Goal: Task Accomplishment & Management: Manage account settings

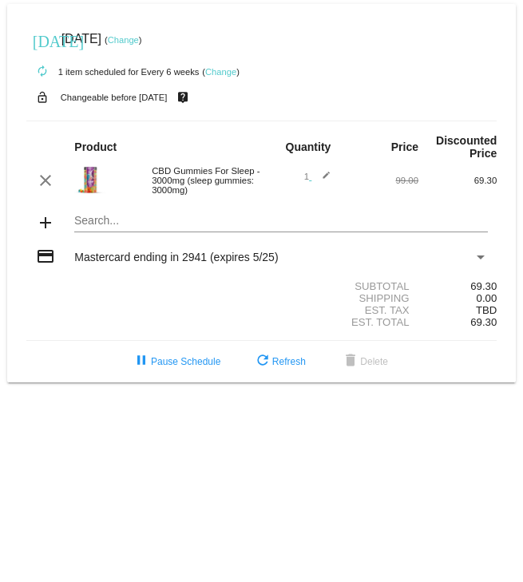
click at [139, 44] on link "Change" at bounding box center [123, 40] width 31 height 10
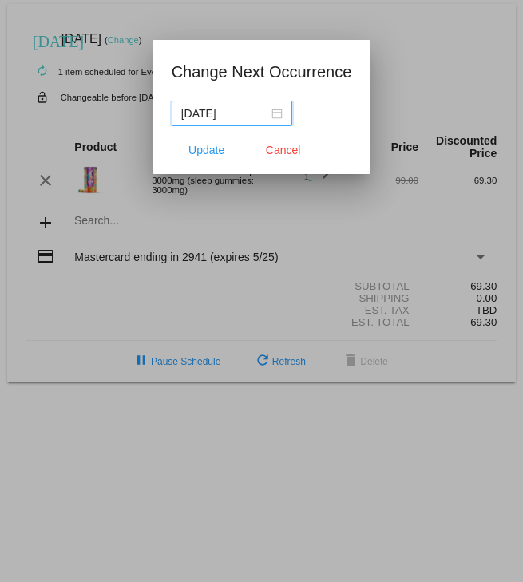
click at [261, 113] on div "2025-09-03" at bounding box center [231, 114] width 101 height 18
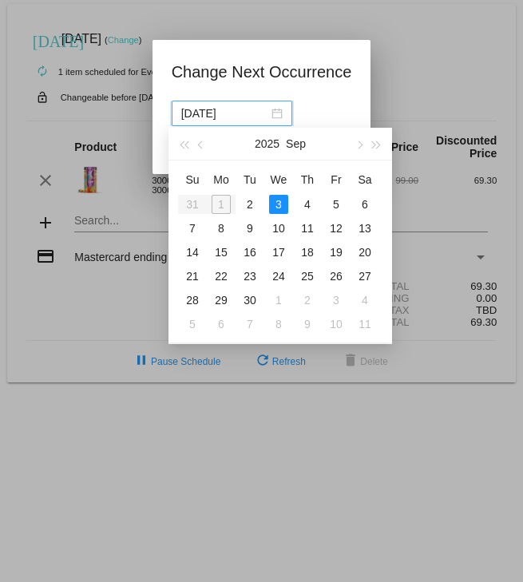
click at [283, 259] on div "17" at bounding box center [278, 252] width 19 height 19
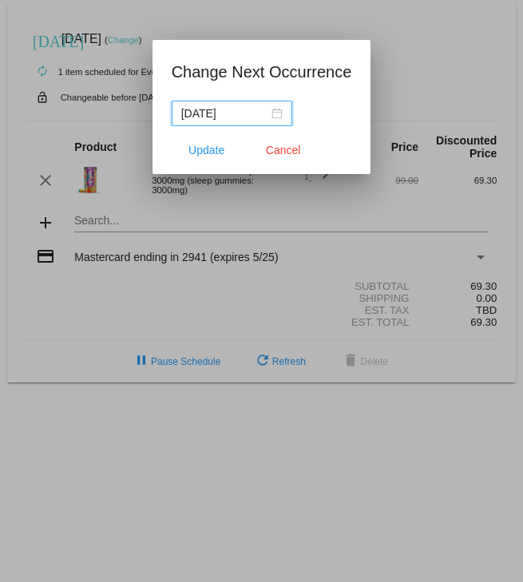
type input "2025-09-17"
click at [212, 154] on span "Update" at bounding box center [206, 150] width 36 height 13
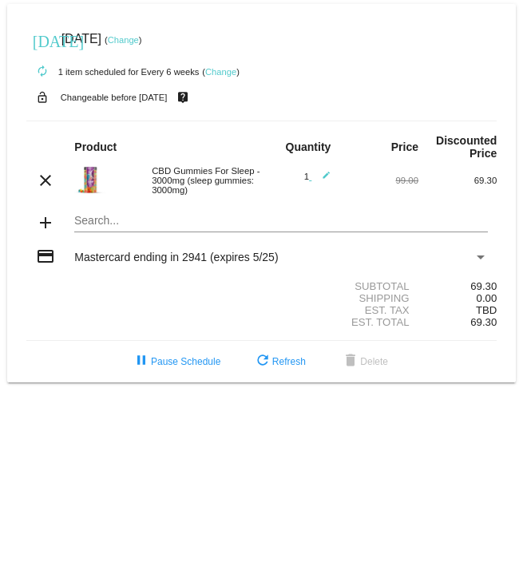
click at [479, 263] on div "Payment Method" at bounding box center [480, 257] width 14 height 13
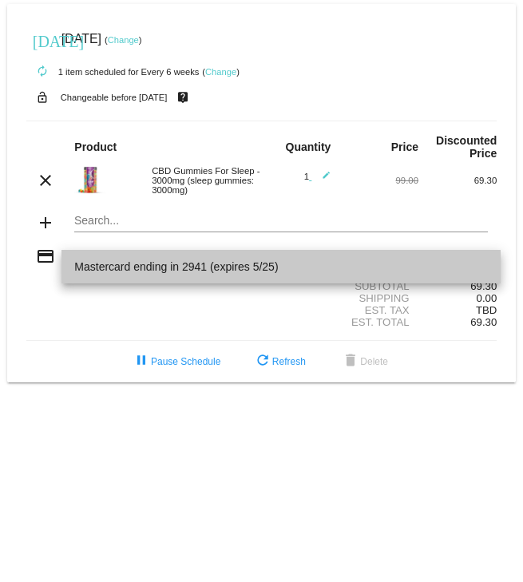
click at [261, 271] on span "Mastercard ending in 2941 (expires 5/25)" at bounding box center [280, 267] width 413 height 34
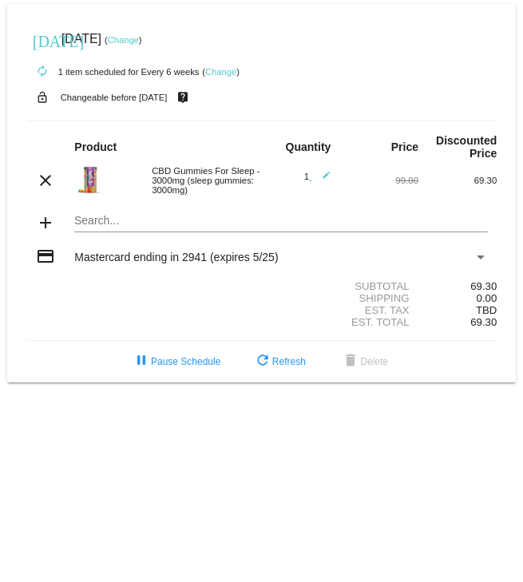
click at [165, 263] on span "Mastercard ending in 2941 (expires 5/25)" at bounding box center [175, 257] width 203 height 13
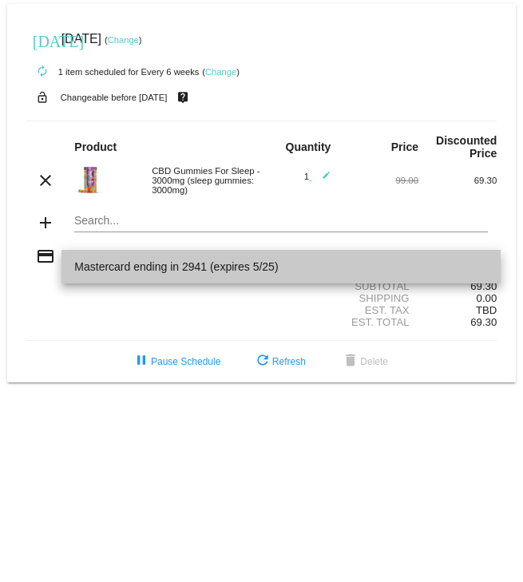
click at [175, 270] on span "Mastercard ending in 2941 (expires 5/25)" at bounding box center [280, 267] width 413 height 34
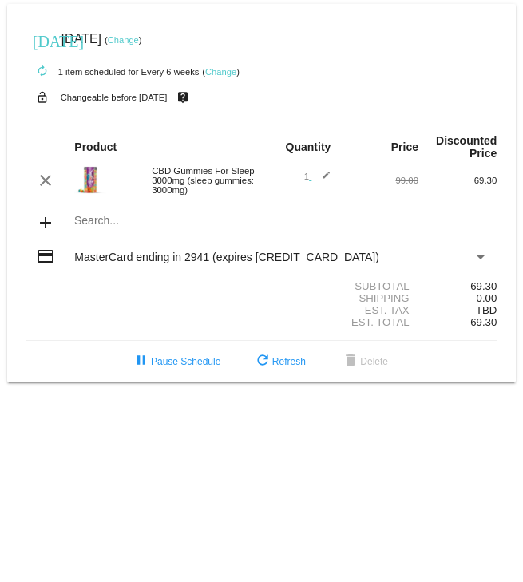
click at [485, 263] on div "Payment Method" at bounding box center [480, 257] width 14 height 13
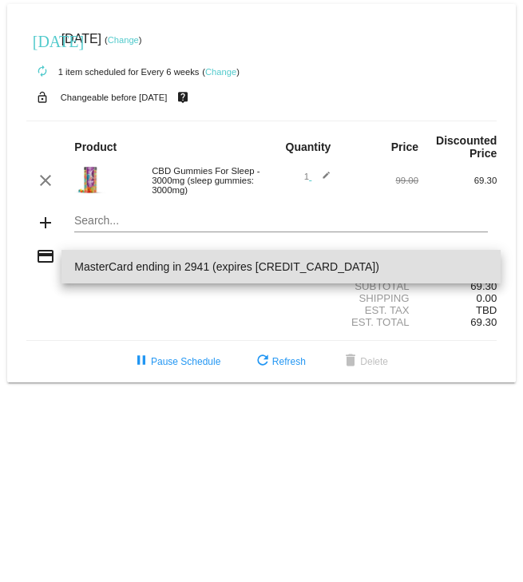
click at [337, 496] on div at bounding box center [261, 291] width 523 height 582
